Goal: Task Accomplishment & Management: Use online tool/utility

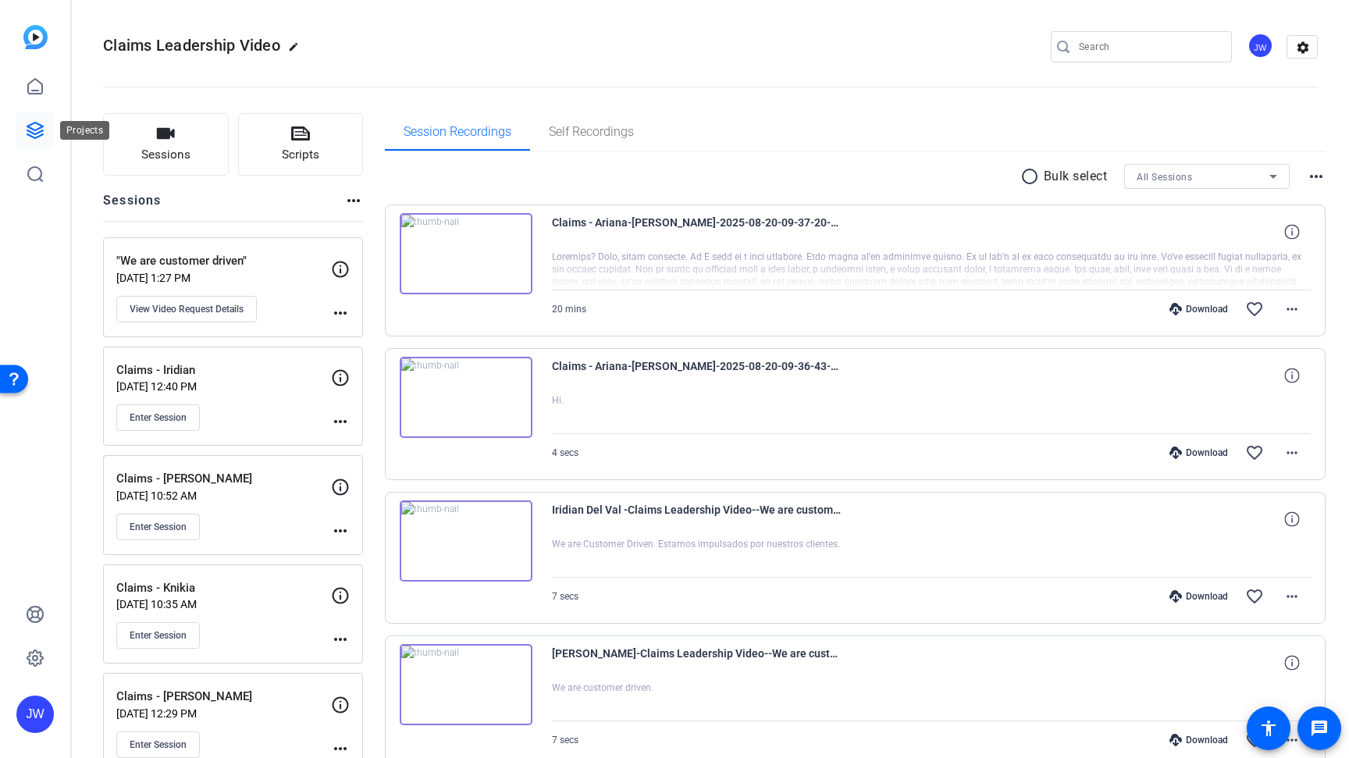
click at [35, 131] on icon at bounding box center [35, 130] width 19 height 19
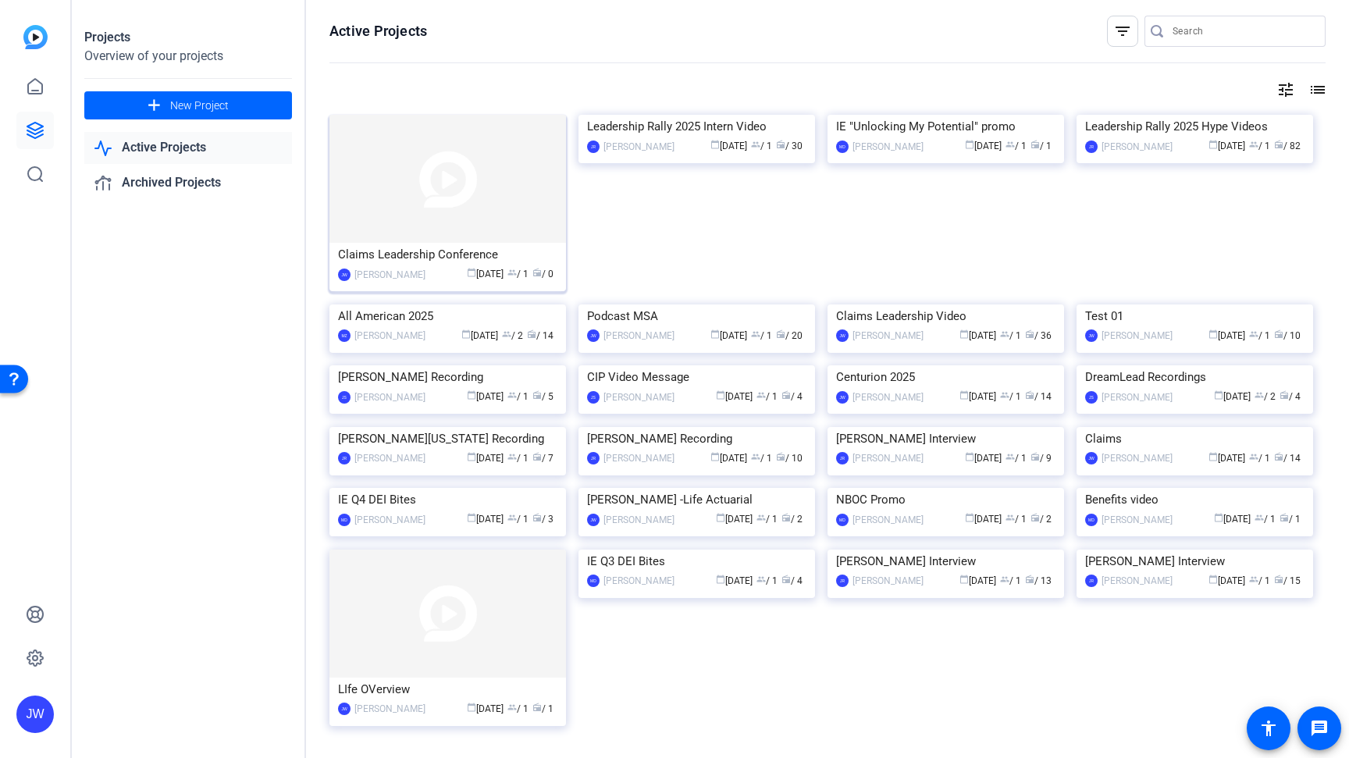
click at [423, 256] on div "Claims Leadership Conference" at bounding box center [447, 254] width 219 height 23
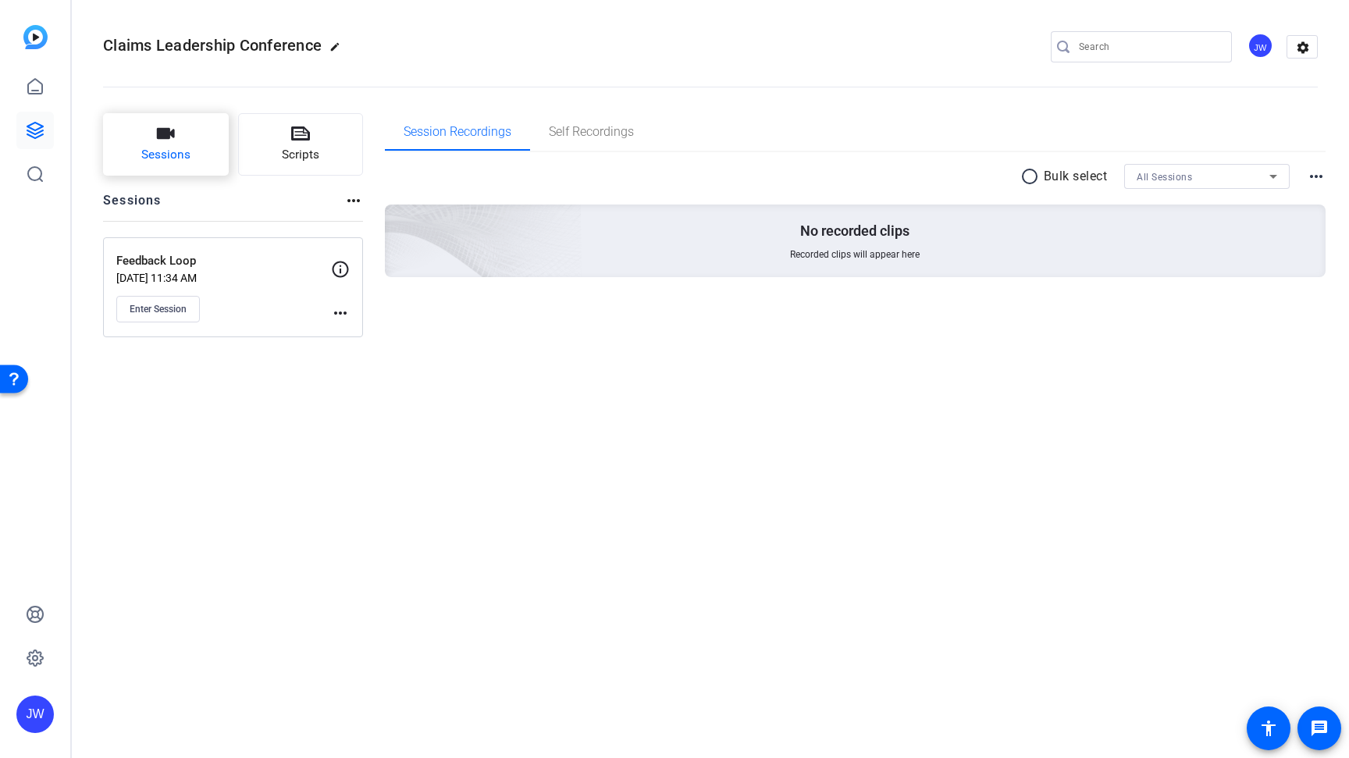
click at [158, 139] on icon "button" at bounding box center [166, 133] width 18 height 11
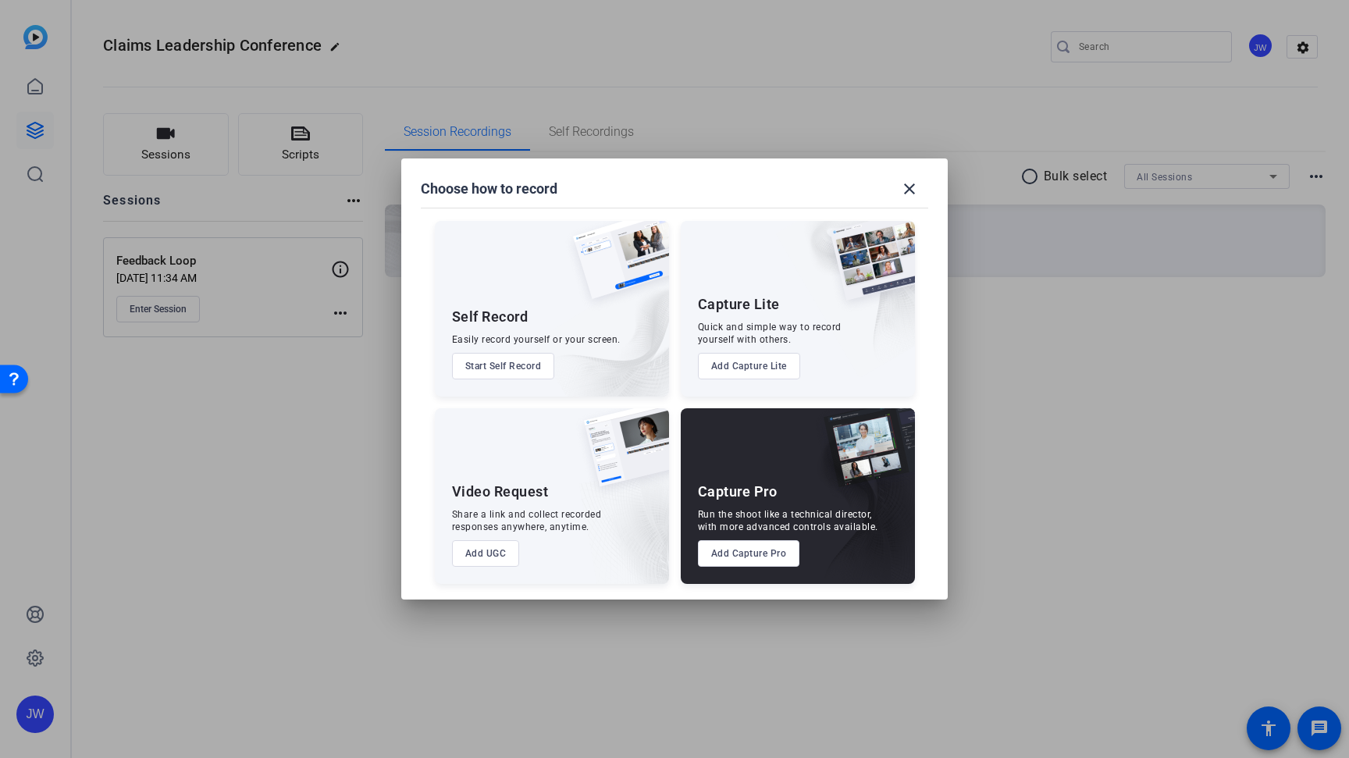
click at [730, 368] on button "Add Capture Lite" at bounding box center [749, 366] width 102 height 27
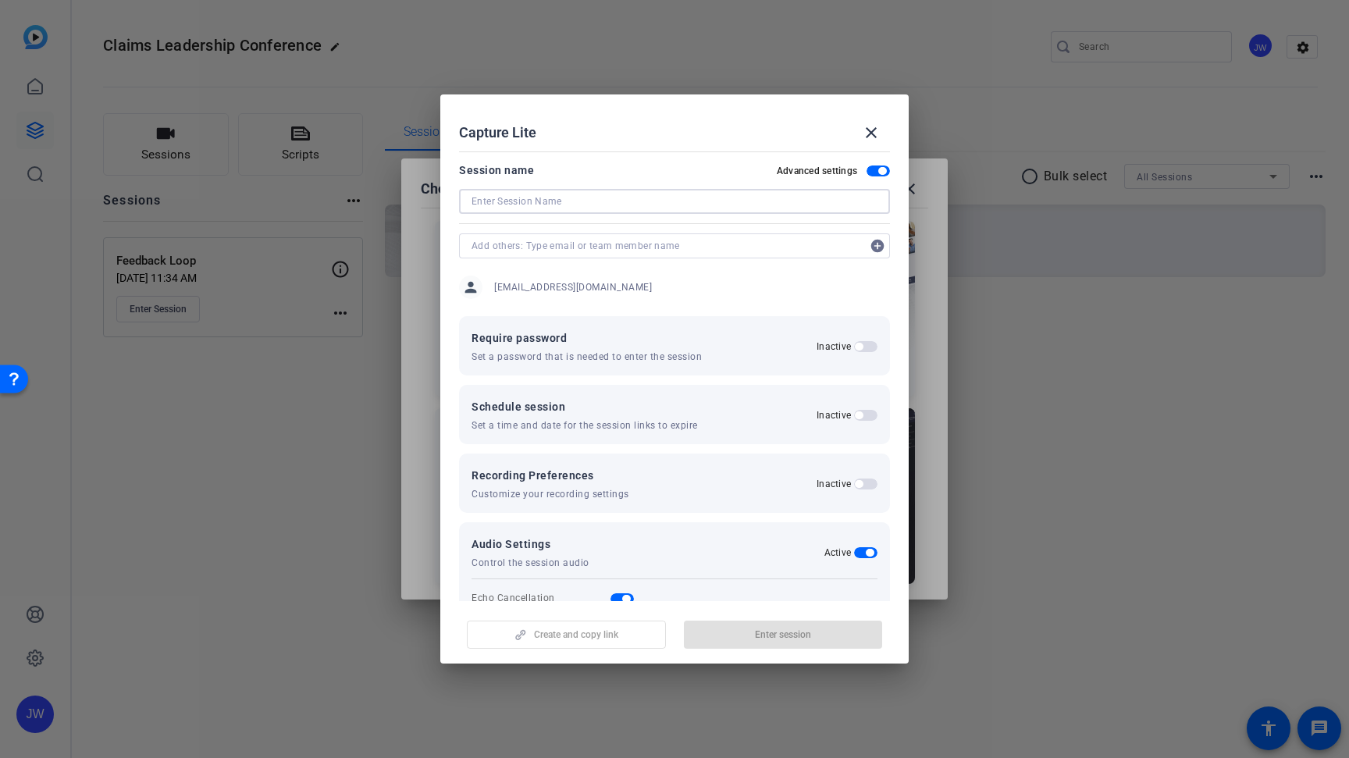
click at [561, 203] on input at bounding box center [674, 201] width 406 height 19
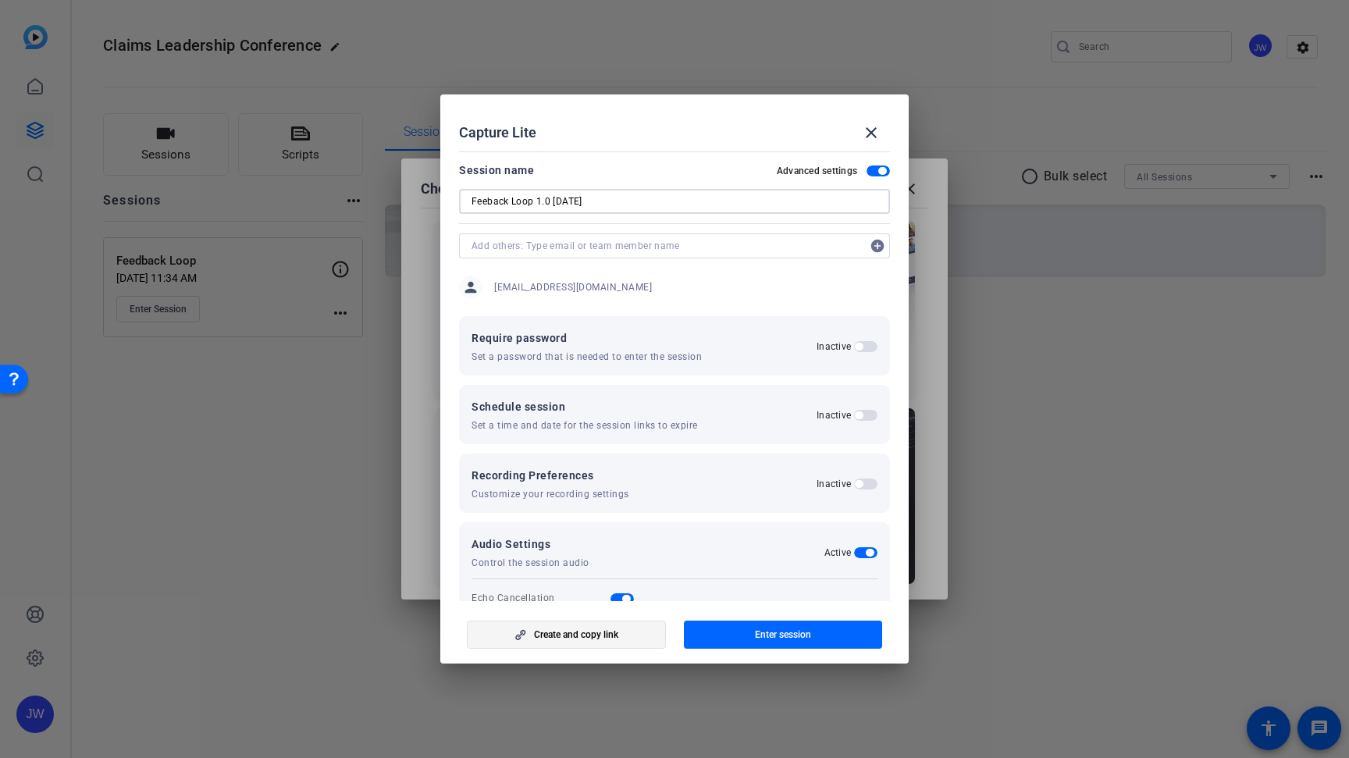
type input "Feeback Loop 1.0 [DATE]"
click at [614, 641] on span "button" at bounding box center [566, 634] width 197 height 37
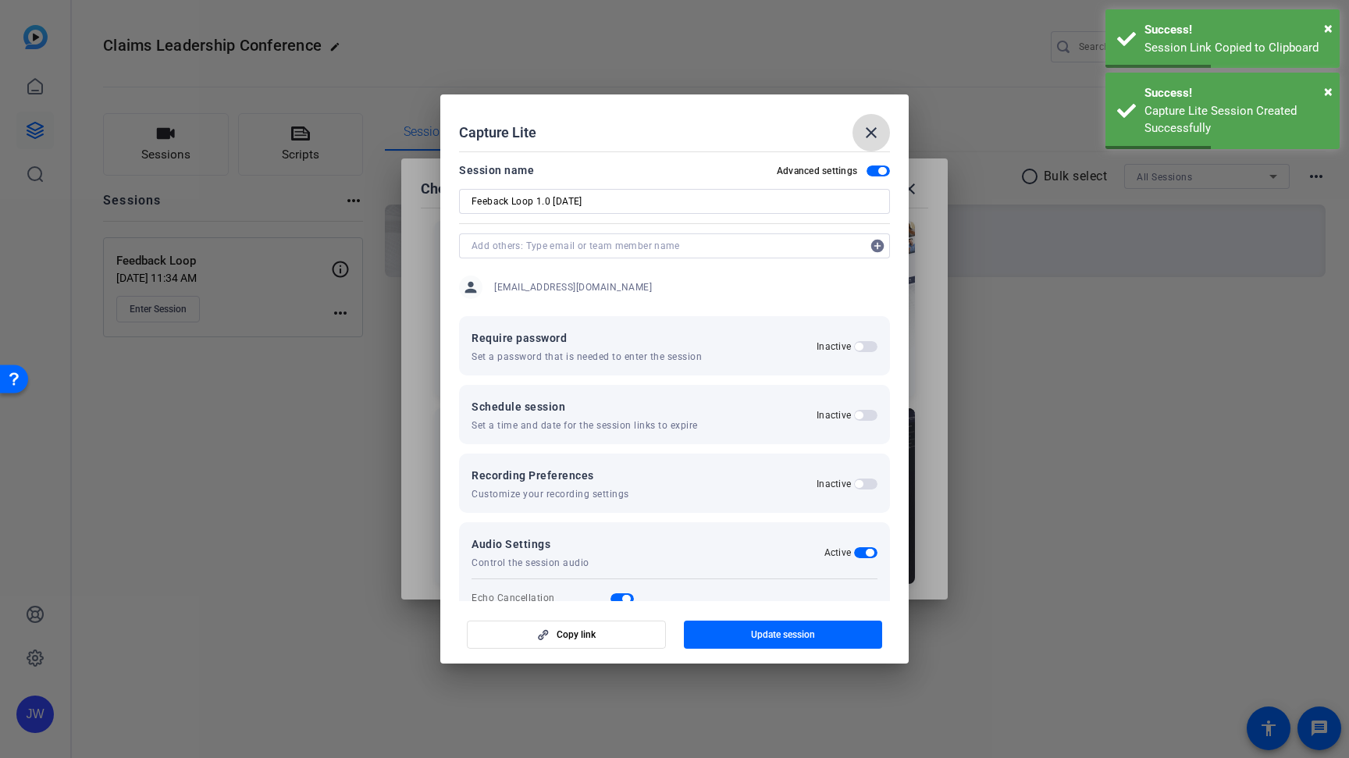
click at [875, 136] on mat-icon "close" at bounding box center [871, 132] width 19 height 19
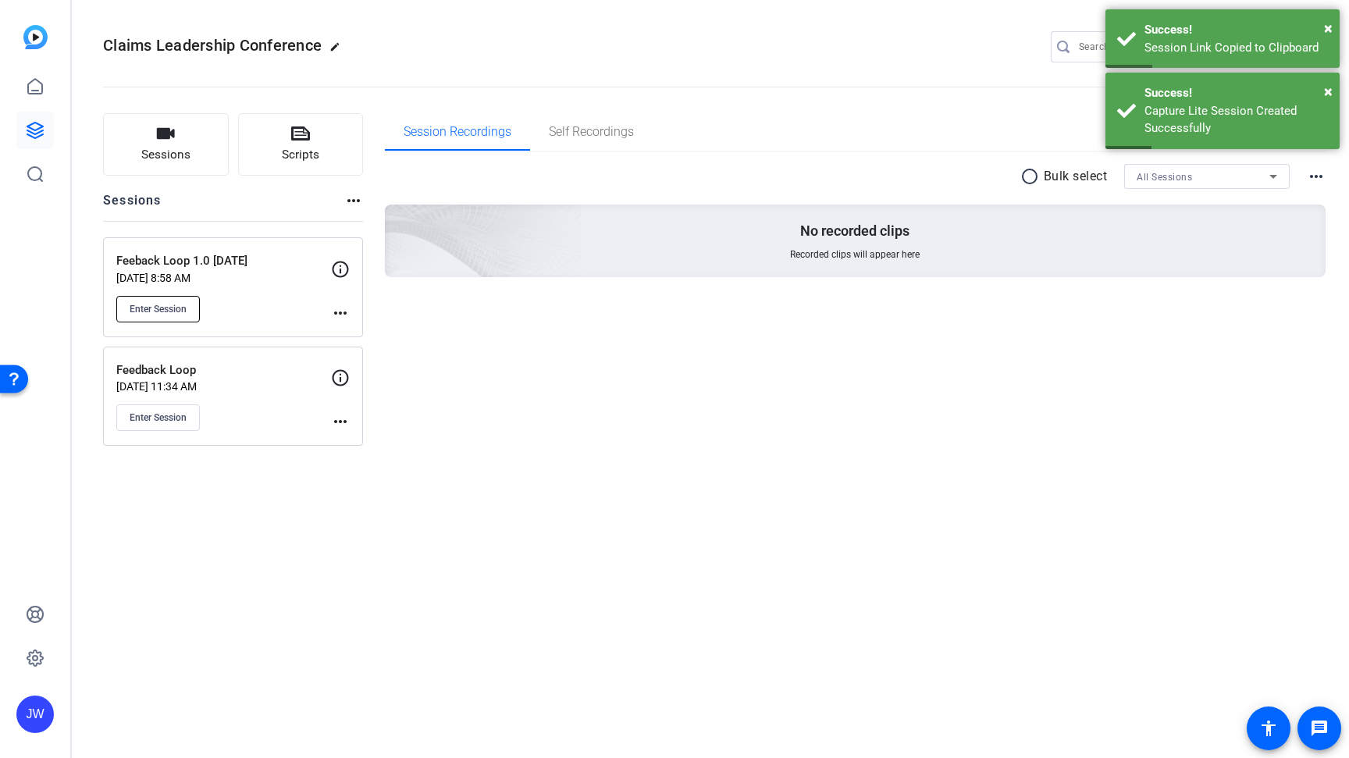
click at [148, 315] on span "Enter Session" at bounding box center [158, 309] width 57 height 12
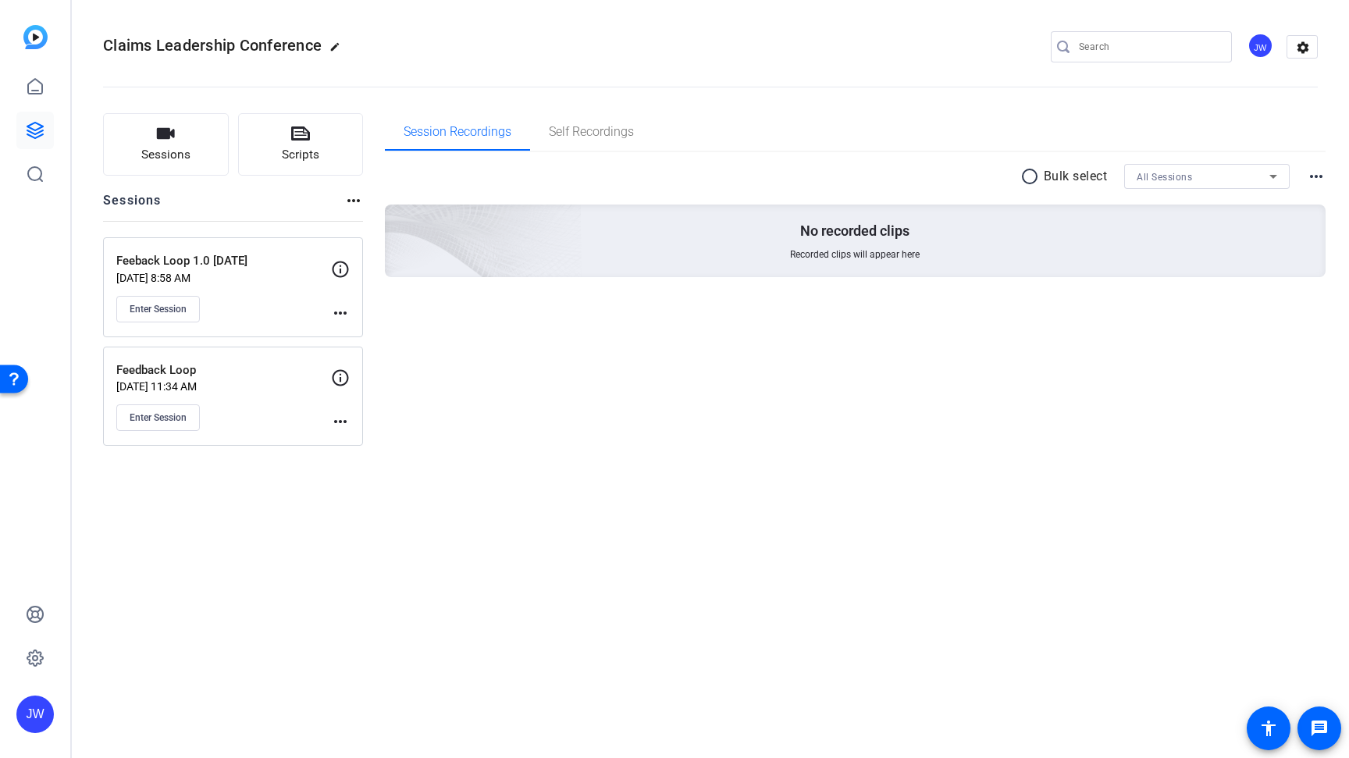
click at [343, 418] on mat-icon "more_horiz" at bounding box center [340, 421] width 19 height 19
click at [371, 447] on span "Edit Session" at bounding box center [378, 445] width 71 height 19
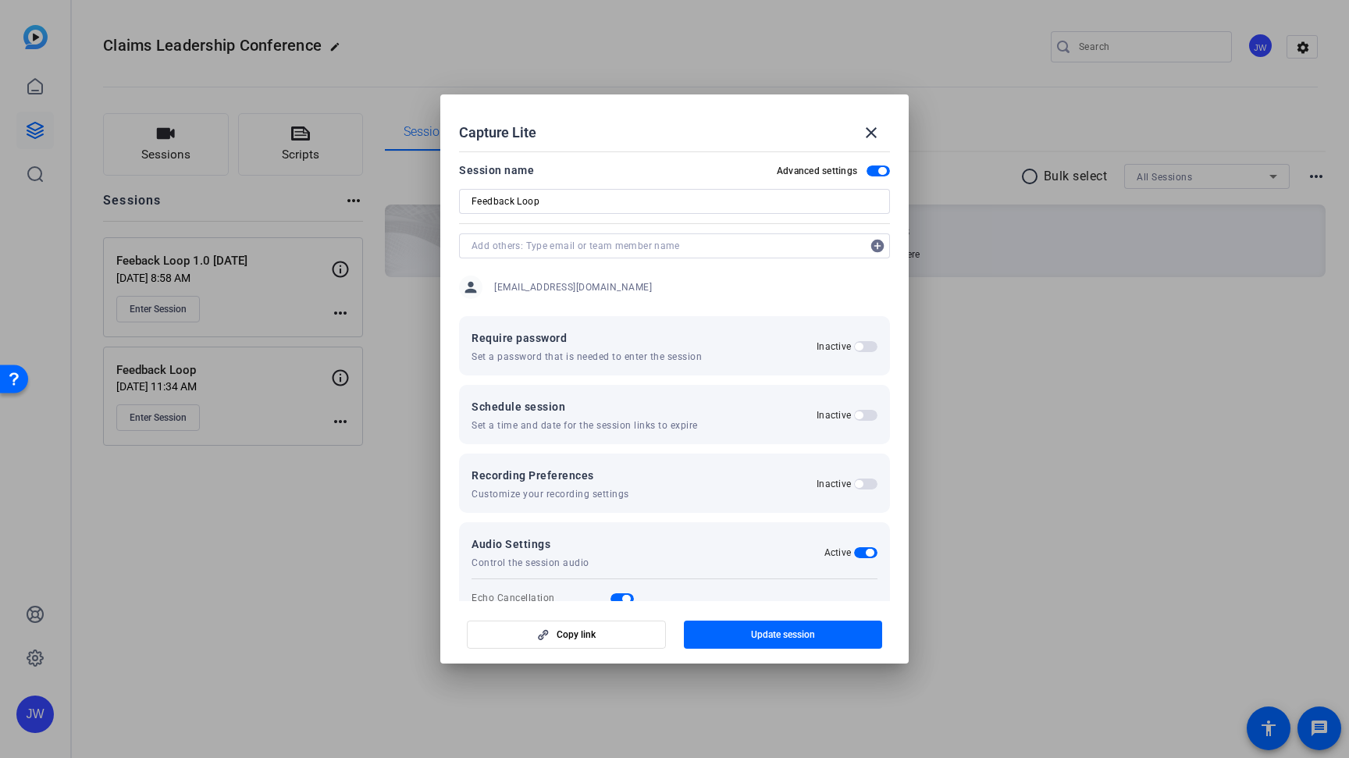
click at [585, 206] on input "Feedback Loop" at bounding box center [674, 201] width 406 height 19
type input "Feedback Loop 2.0 Friday"
click at [742, 641] on span "button" at bounding box center [783, 634] width 199 height 37
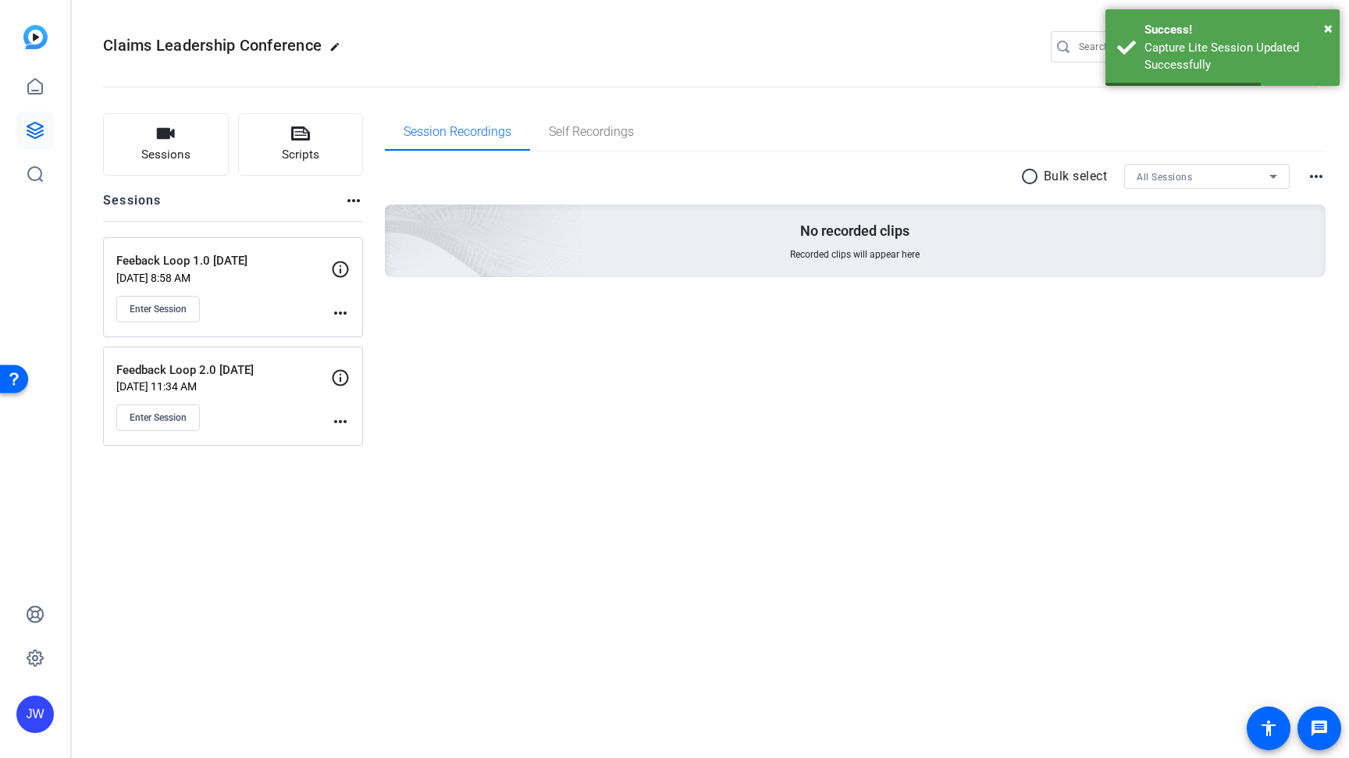
click at [338, 312] on mat-icon "more_horiz" at bounding box center [340, 313] width 19 height 19
click at [359, 340] on span "Edit Session" at bounding box center [378, 335] width 71 height 19
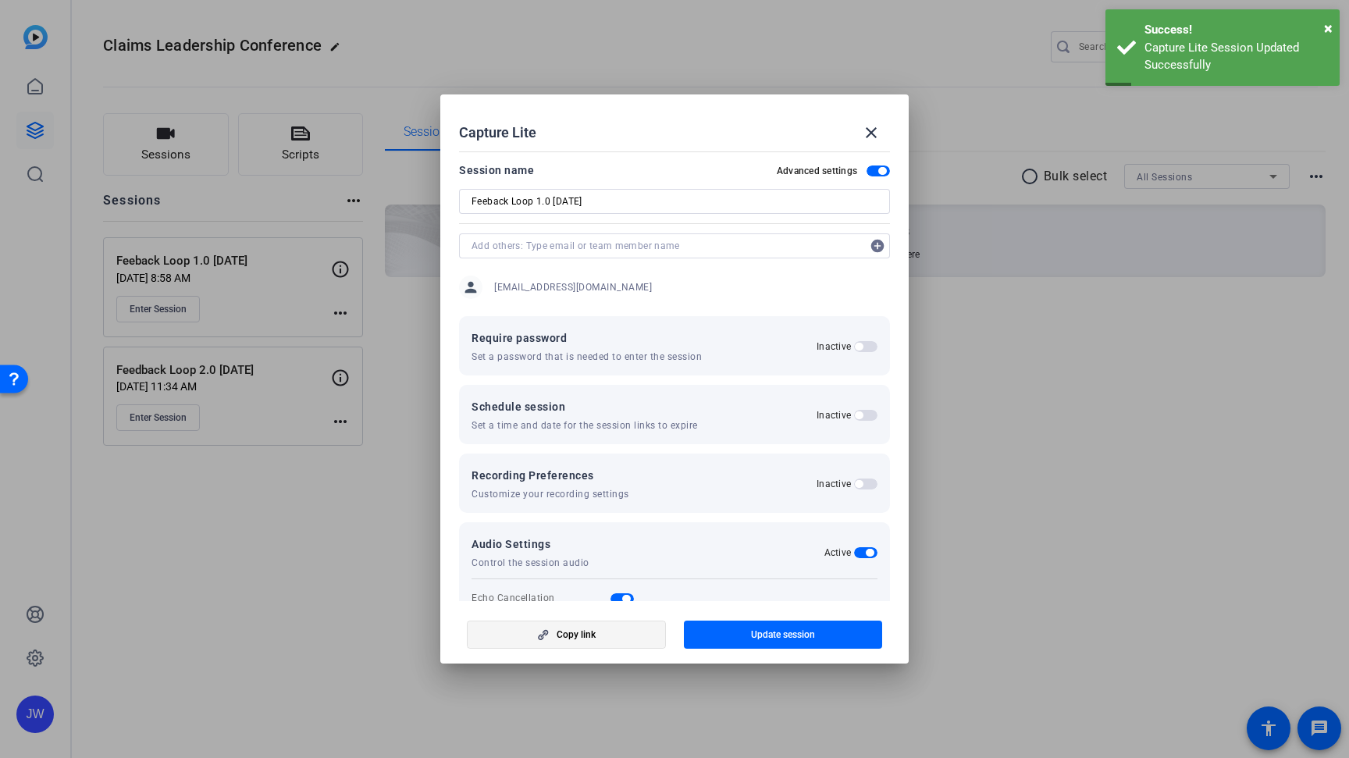
click at [588, 631] on span "Copy link" at bounding box center [576, 634] width 39 height 12
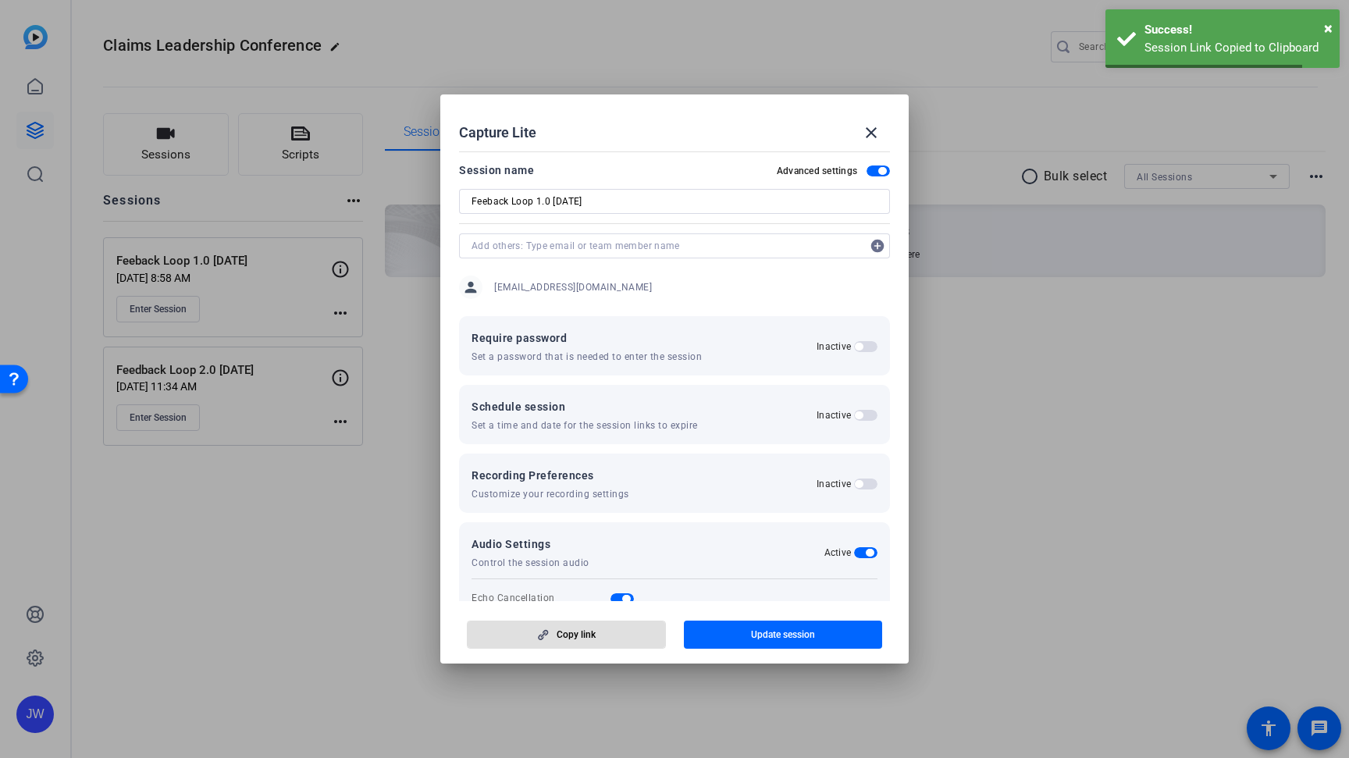
drag, startPoint x: 874, startPoint y: 130, endPoint x: 778, endPoint y: 540, distance: 421.7
click at [874, 130] on mat-icon "close" at bounding box center [871, 132] width 19 height 19
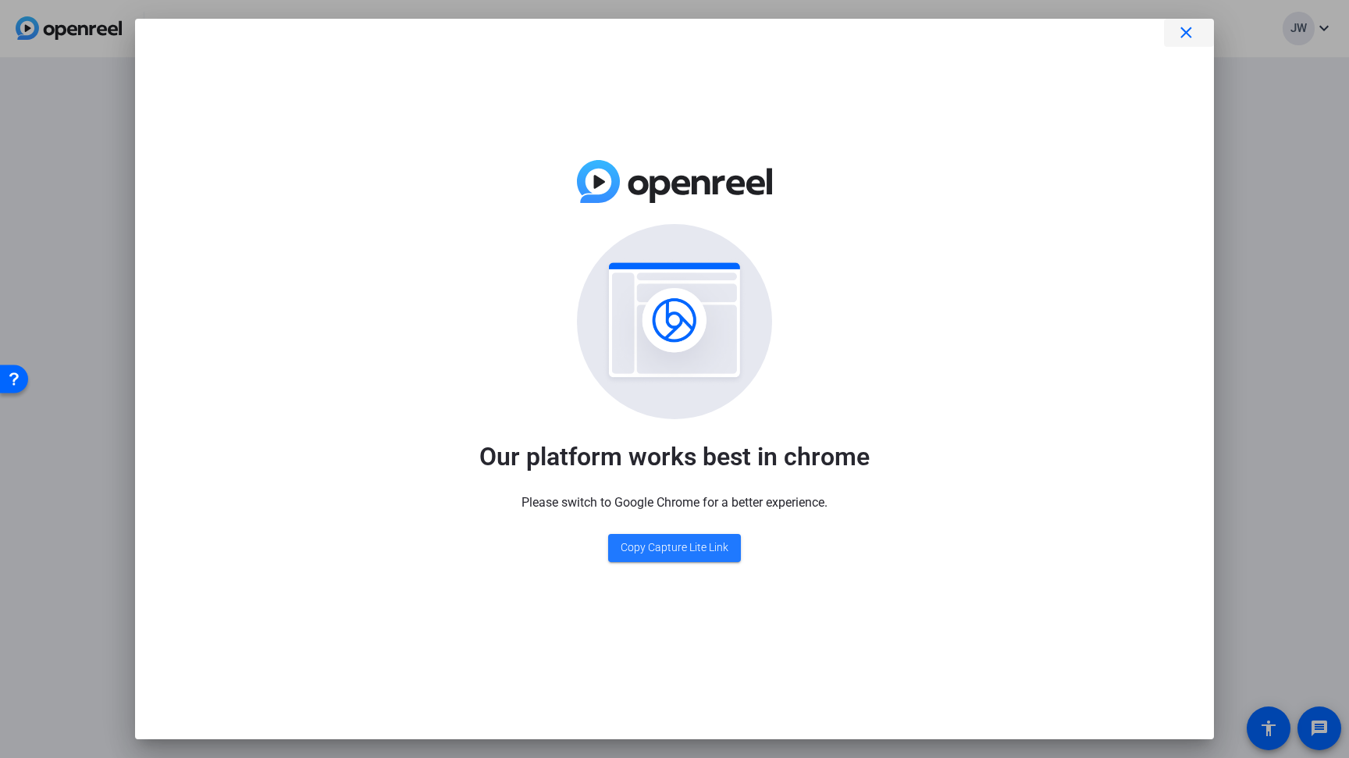
click at [1187, 28] on mat-icon "close" at bounding box center [1186, 33] width 20 height 20
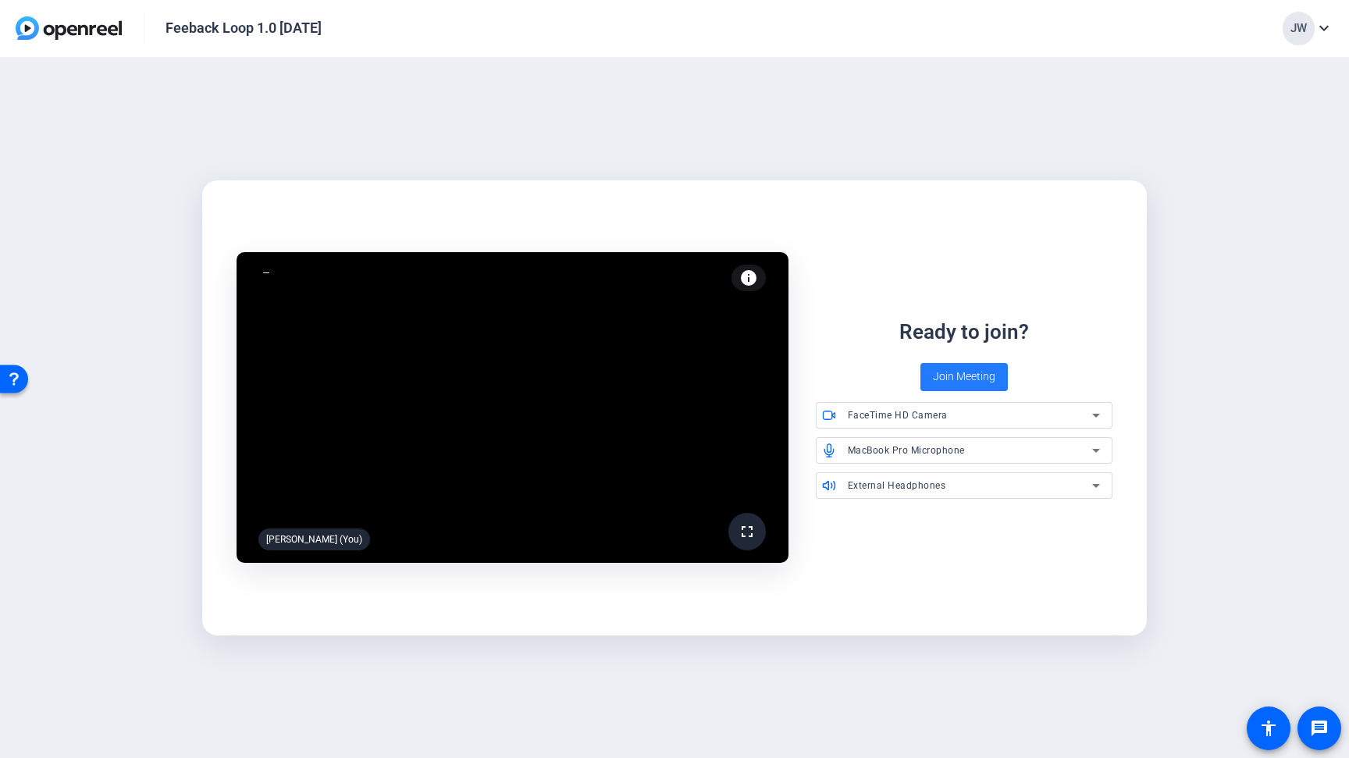
click at [978, 379] on span "Join Meeting" at bounding box center [964, 376] width 62 height 16
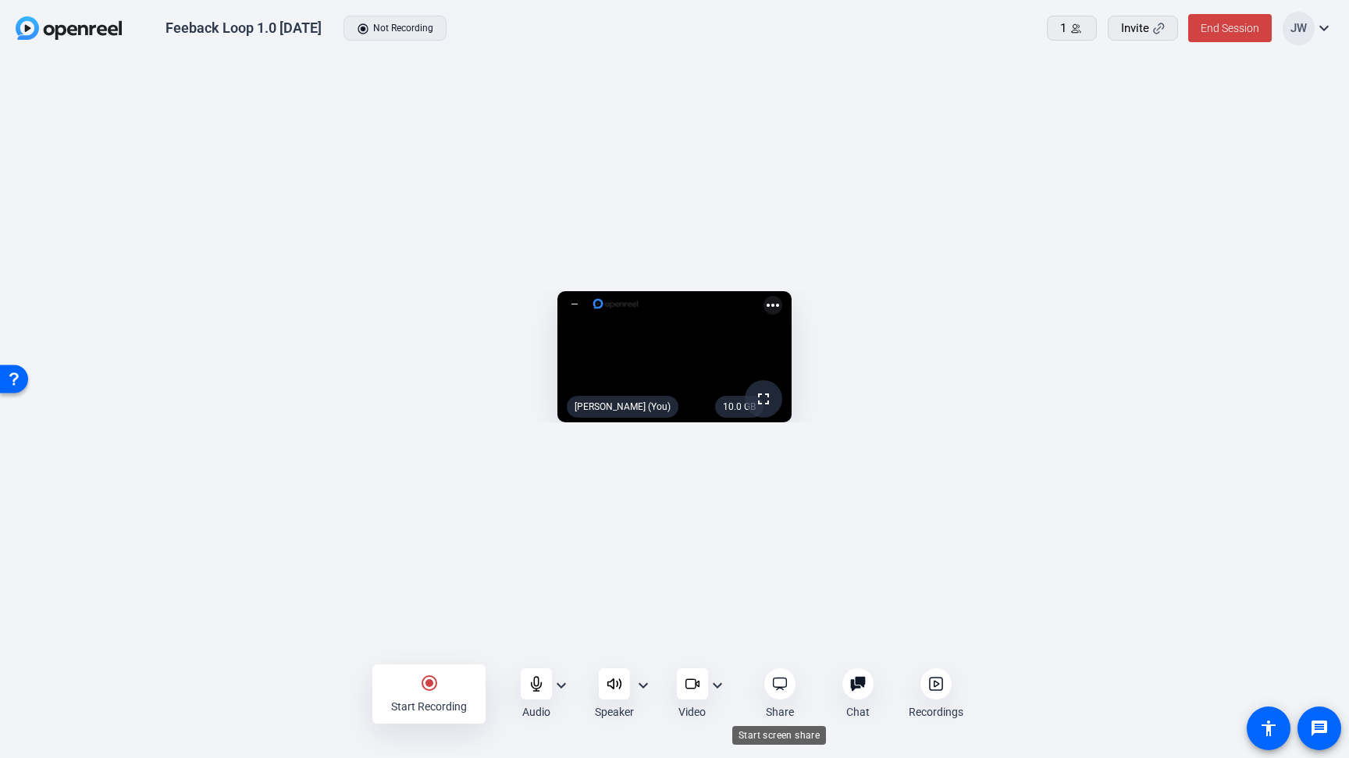
click at [781, 686] on icon at bounding box center [780, 684] width 16 height 16
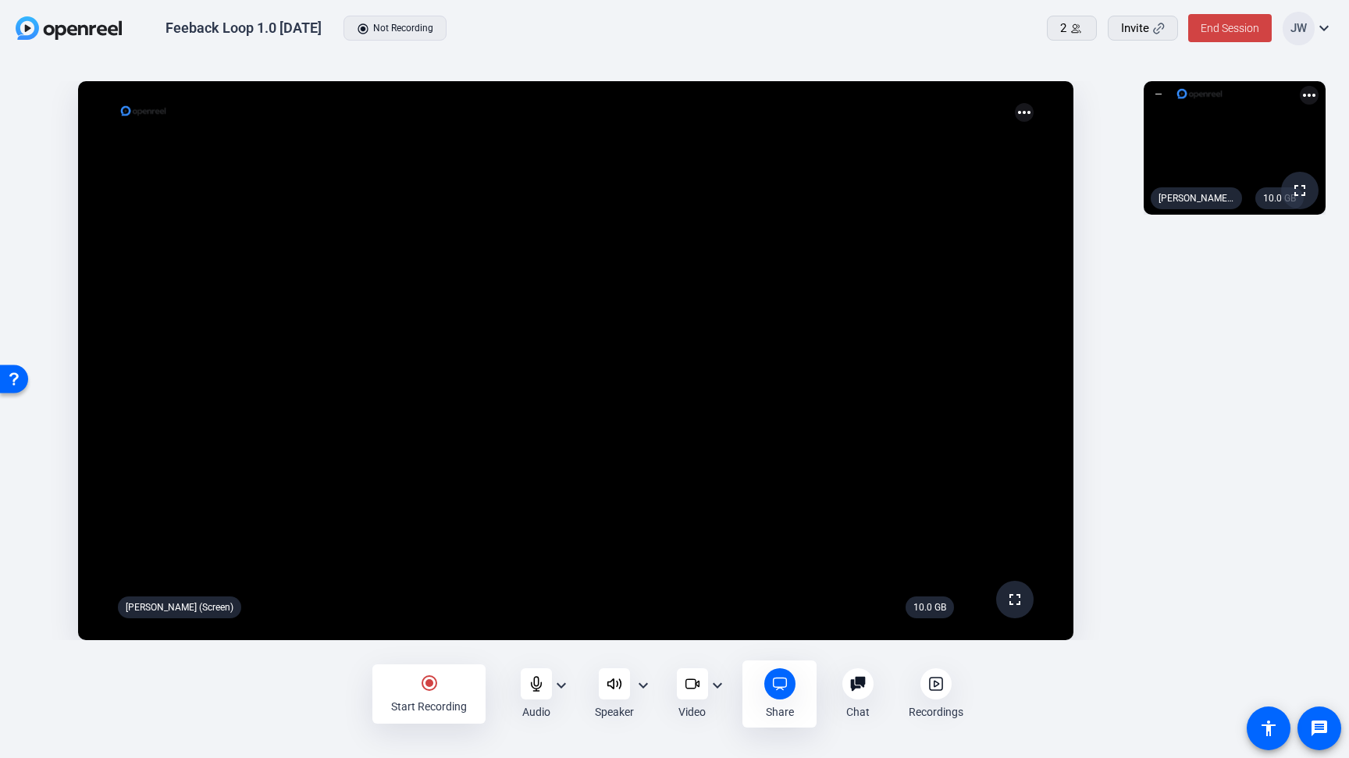
click at [562, 684] on mat-icon "expand_more" at bounding box center [561, 685] width 19 height 19
drag, startPoint x: 561, startPoint y: 681, endPoint x: 565, endPoint y: 674, distance: 8.7
click at [561, 681] on div at bounding box center [674, 379] width 1349 height 758
click at [1057, 35] on span at bounding box center [1072, 27] width 48 height 37
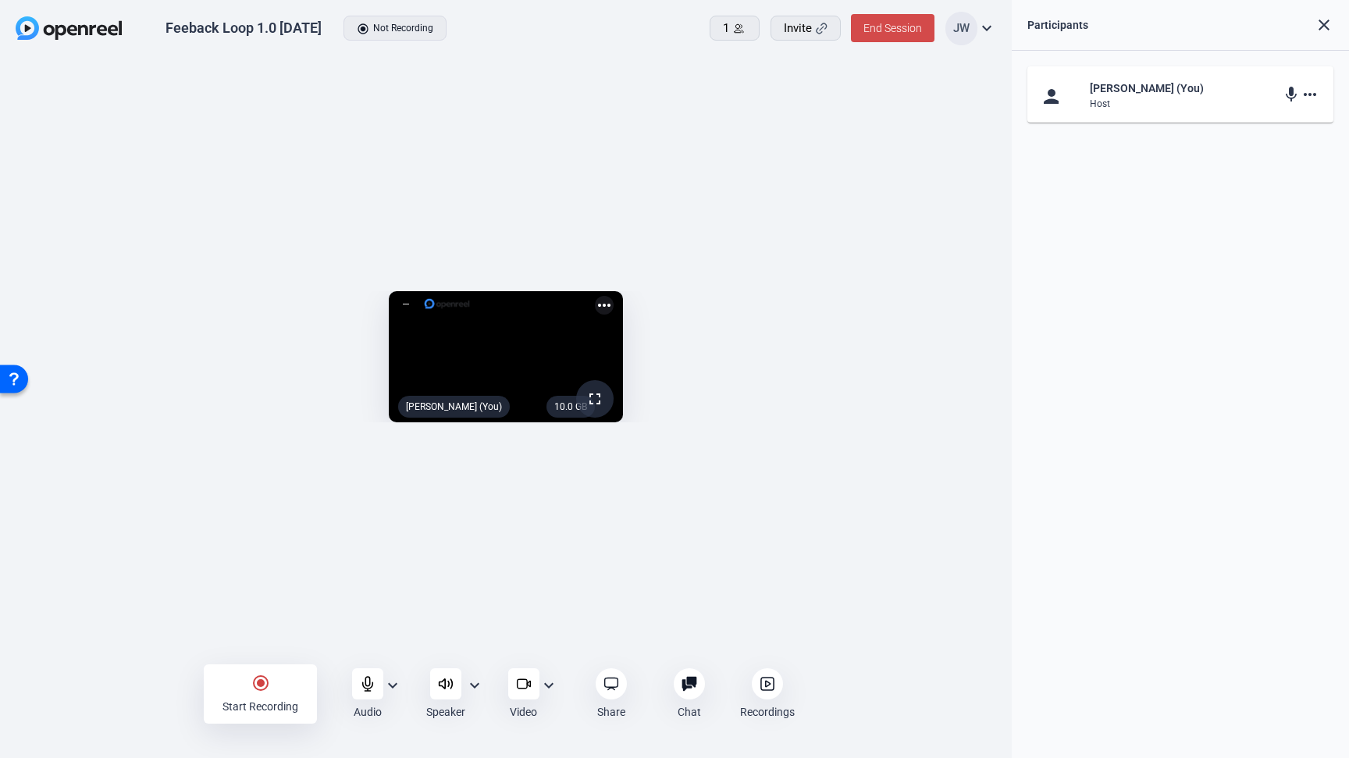
click at [888, 30] on span "End Session" at bounding box center [892, 28] width 59 height 12
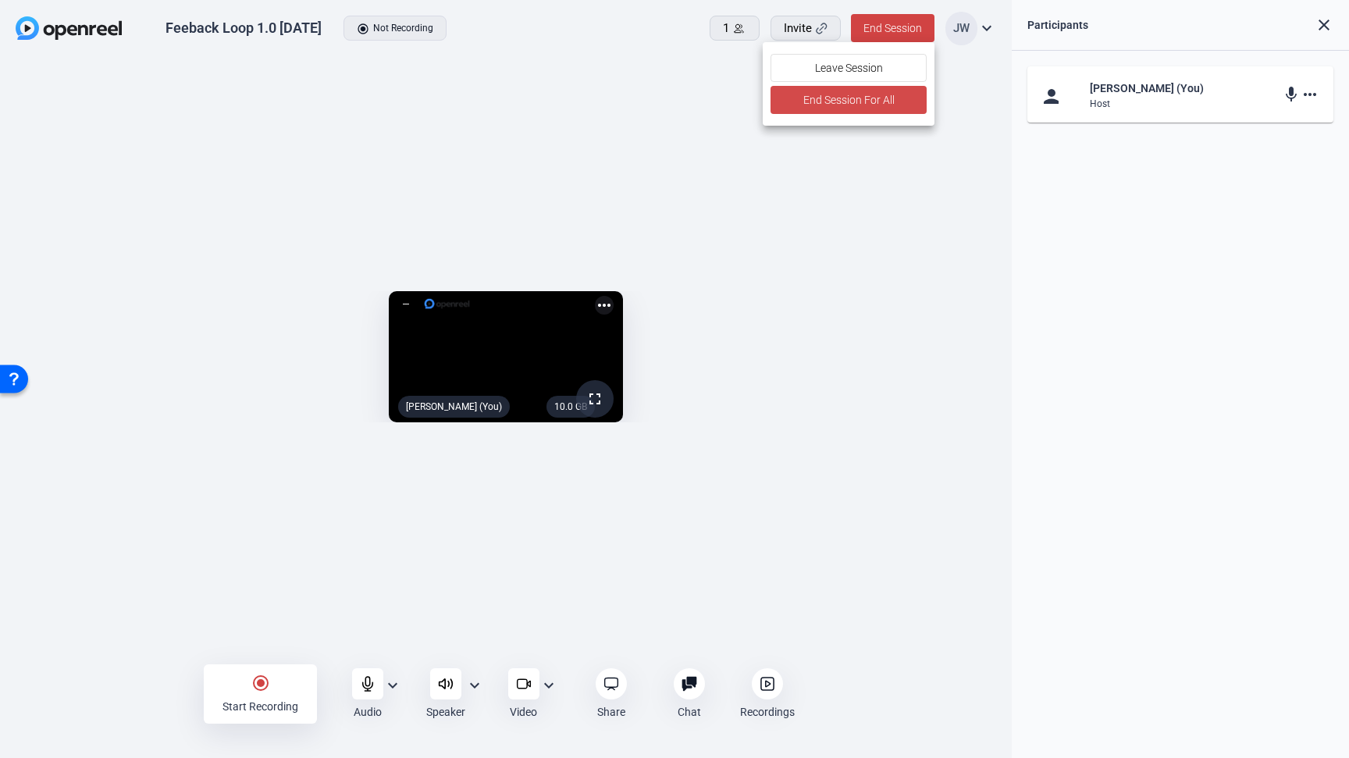
click at [867, 109] on span "End Session For All" at bounding box center [847, 100] width 91 height 19
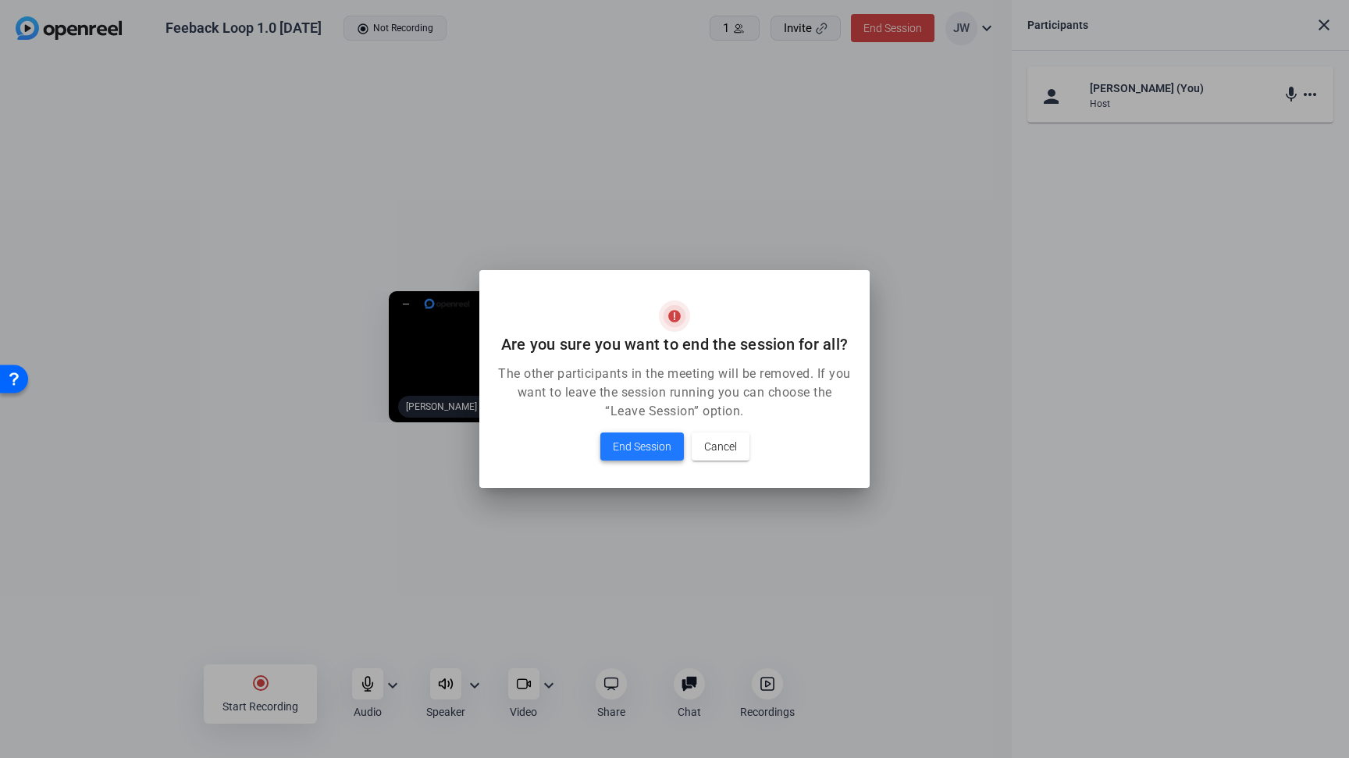
click at [655, 444] on span "End Session" at bounding box center [642, 446] width 59 height 19
